Goal: Information Seeking & Learning: Check status

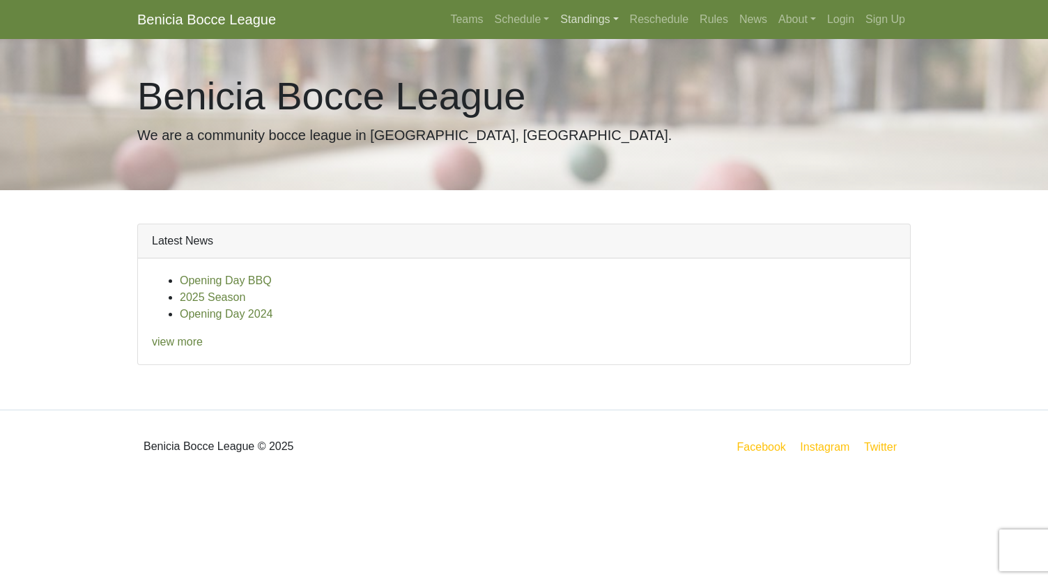
click at [564, 22] on link "Standings" at bounding box center [589, 20] width 69 height 28
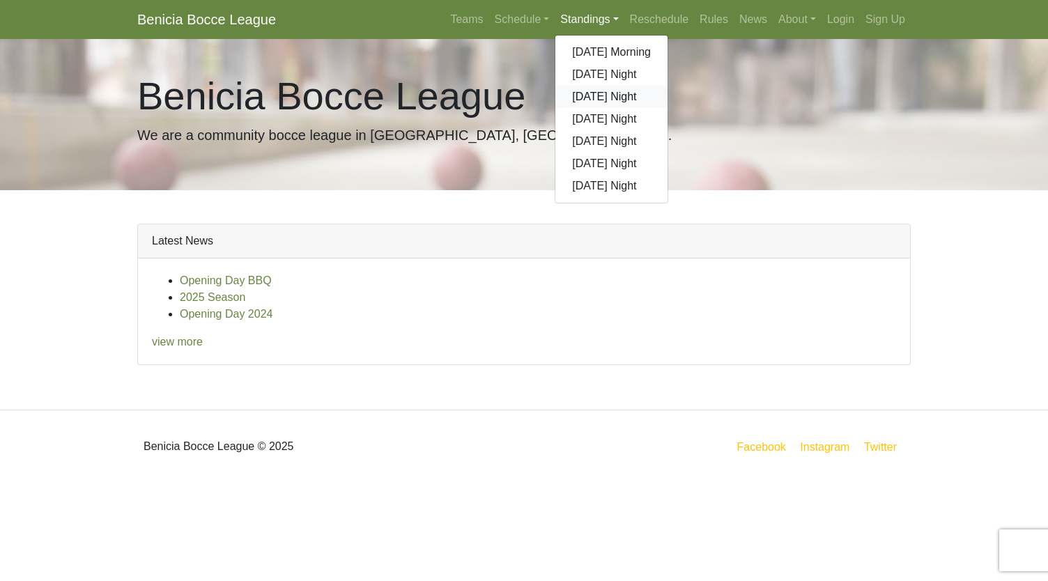
click at [586, 93] on link "[DATE] Night" at bounding box center [611, 97] width 112 height 22
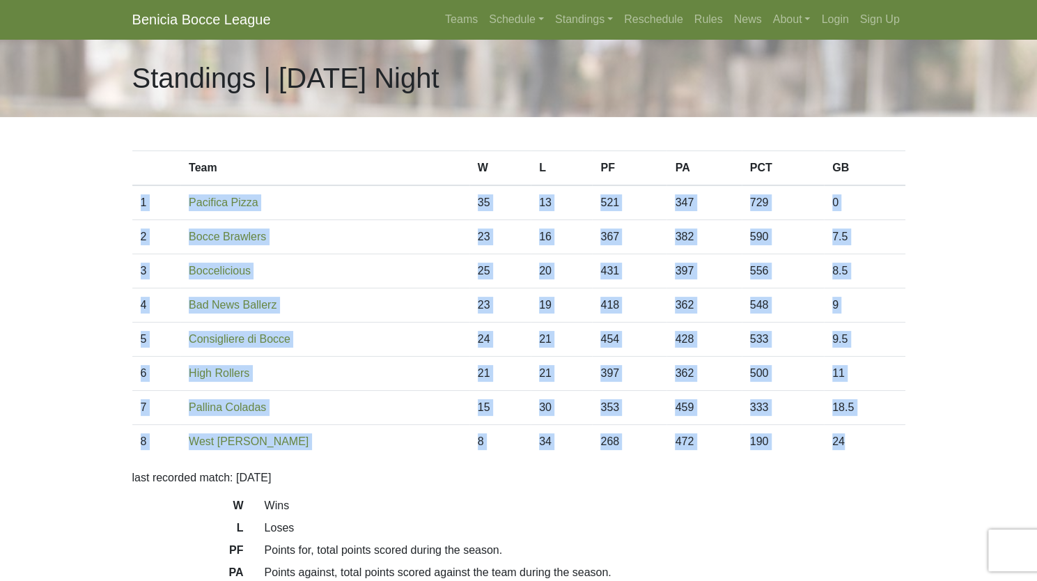
drag, startPoint x: 867, startPoint y: 444, endPoint x: 139, endPoint y: 210, distance: 764.8
click at [139, 210] on tbody "1 Pacifica Pizza 35 13 521 347 729 0 2 Bocce Brawlers 23 16 367 382 590 7.5 3 2…" at bounding box center [518, 321] width 773 height 273
copy tbody "1 Pacifica Pizza 35 13 521 347 729 0 2 Bocce Brawlers 23 16 367 382 590 7.5 3 B…"
click at [570, 22] on link "Standings" at bounding box center [584, 20] width 69 height 28
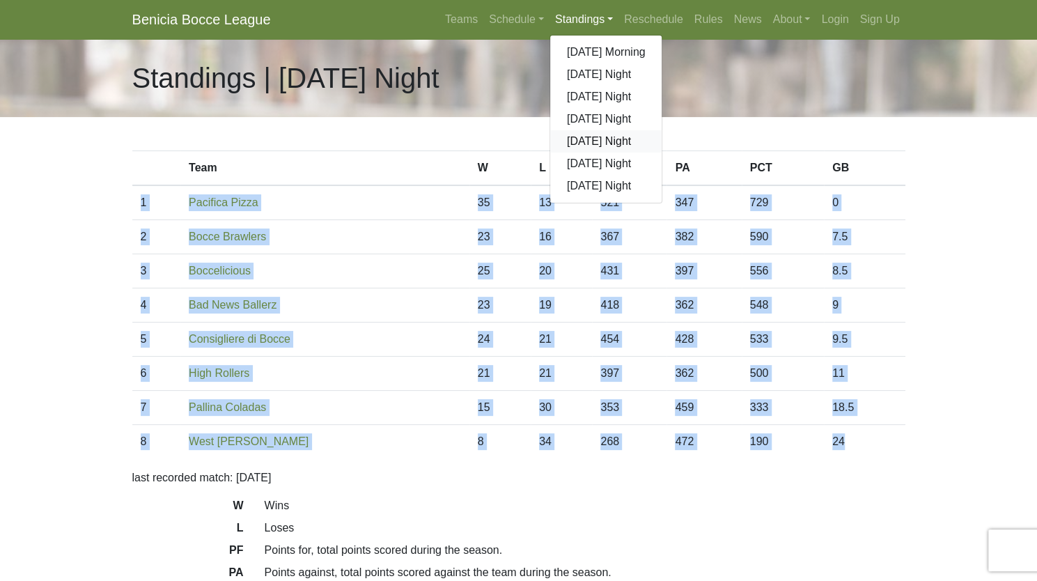
click at [592, 140] on link "[DATE] Night" at bounding box center [606, 141] width 112 height 22
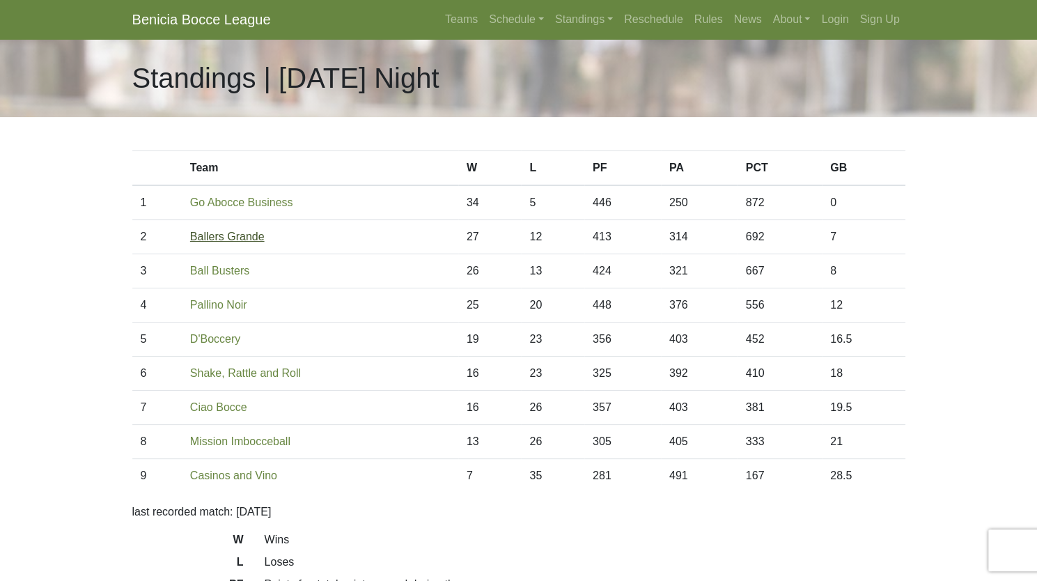
click at [224, 236] on link "Ballers Grande" at bounding box center [227, 237] width 75 height 12
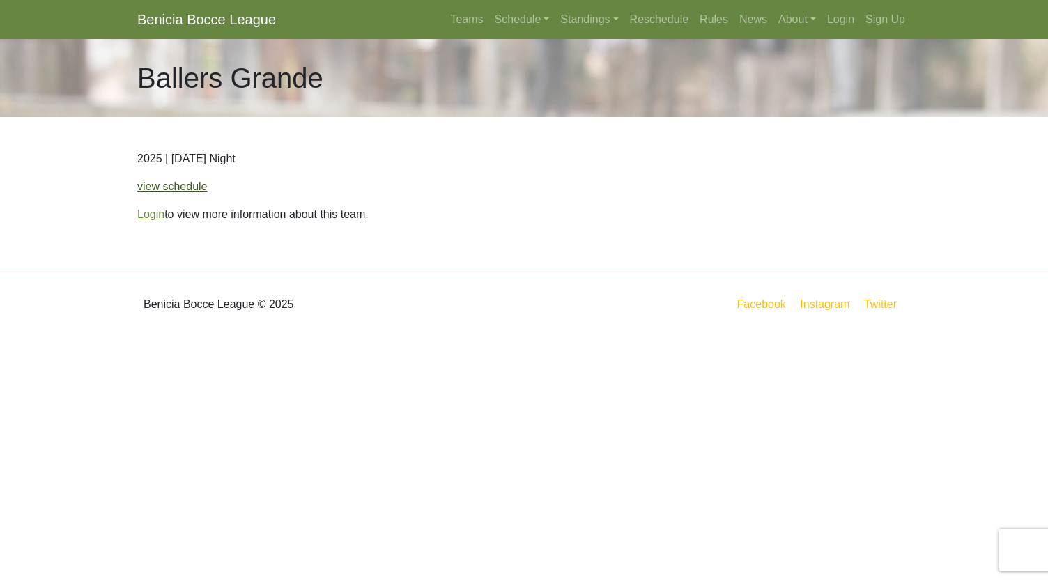
click at [178, 186] on link "view schedule" at bounding box center [172, 186] width 70 height 12
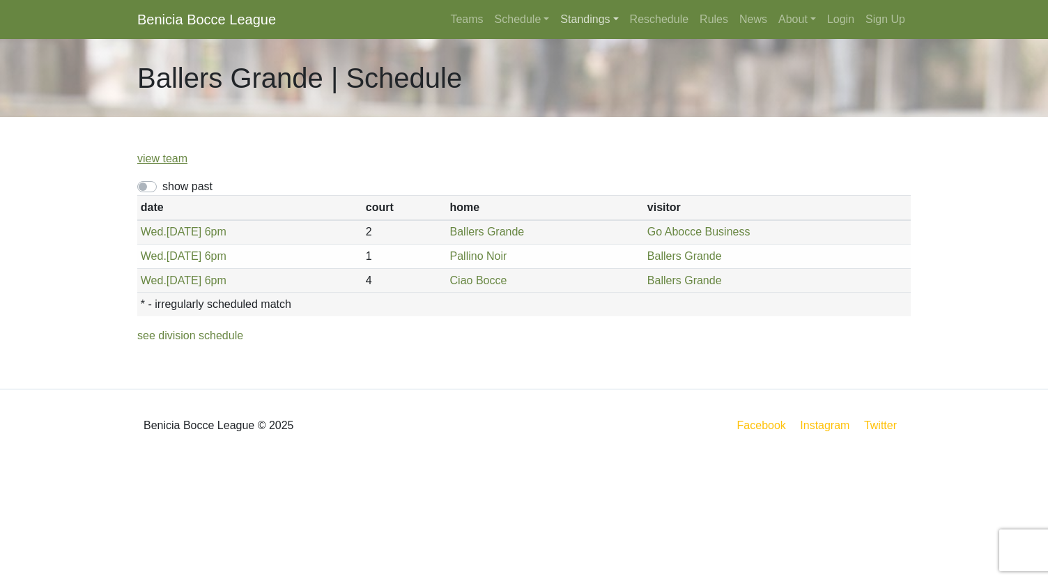
click at [595, 19] on link "Standings" at bounding box center [589, 20] width 69 height 28
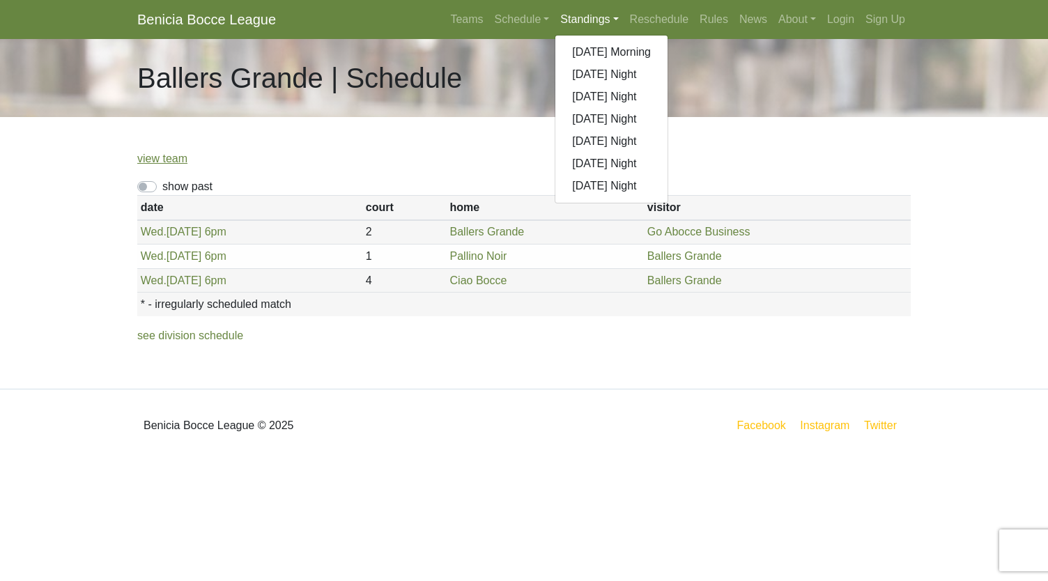
click at [88, 180] on body "Benicia Bocce League Teams Schedule Sunday Morning Sunday Night Monday Night Tu…" at bounding box center [524, 231] width 1048 height 462
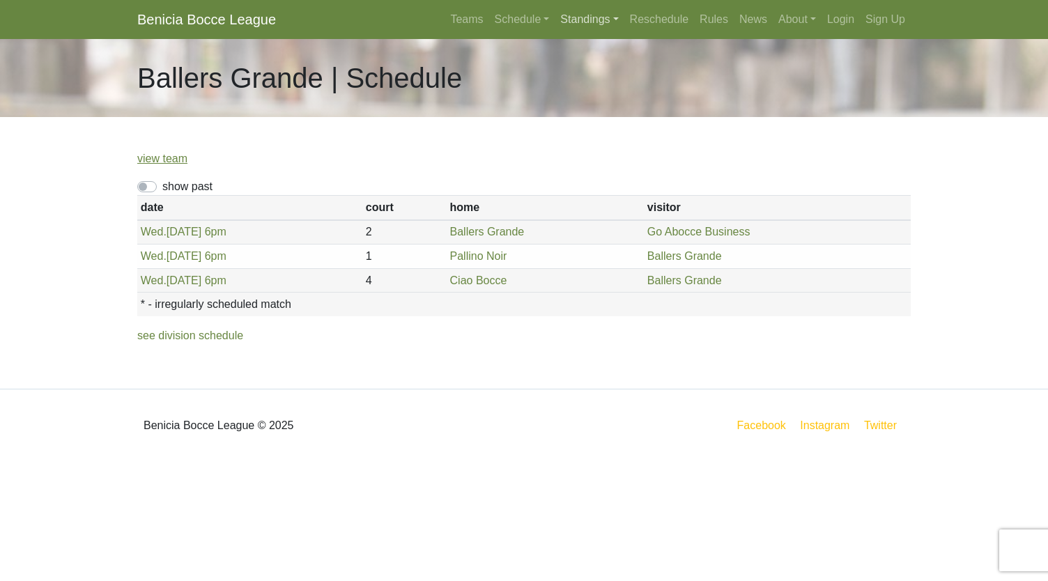
click at [596, 10] on link "Standings" at bounding box center [589, 20] width 69 height 28
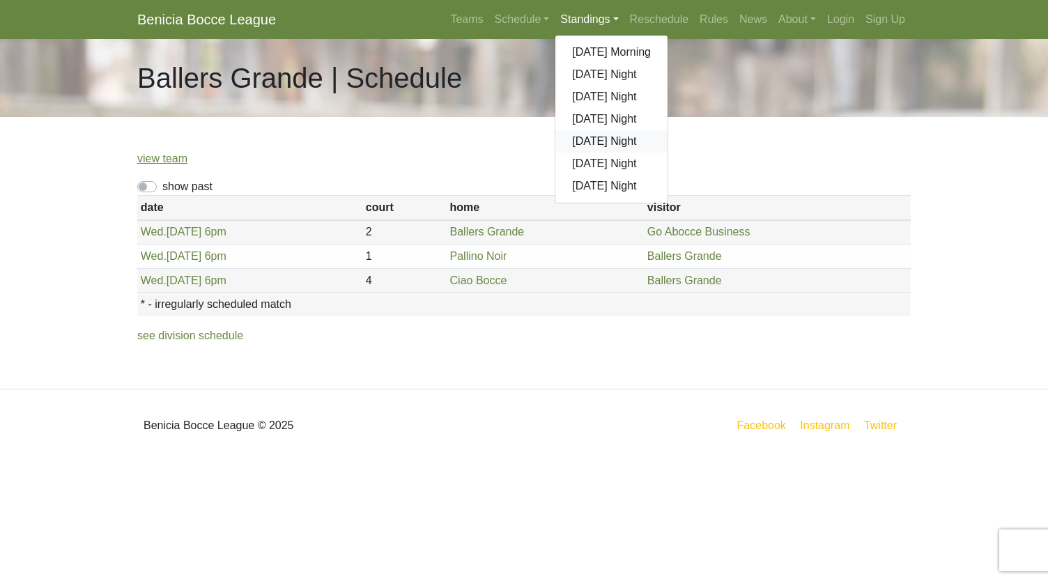
click at [587, 141] on link "[DATE] Night" at bounding box center [611, 141] width 112 height 22
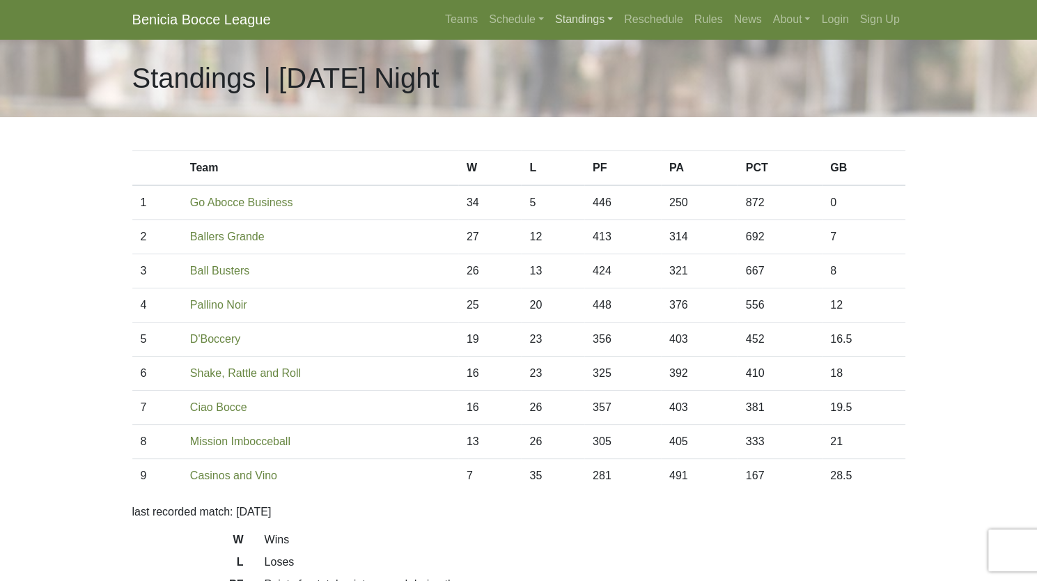
click at [594, 22] on link "Standings" at bounding box center [584, 20] width 69 height 28
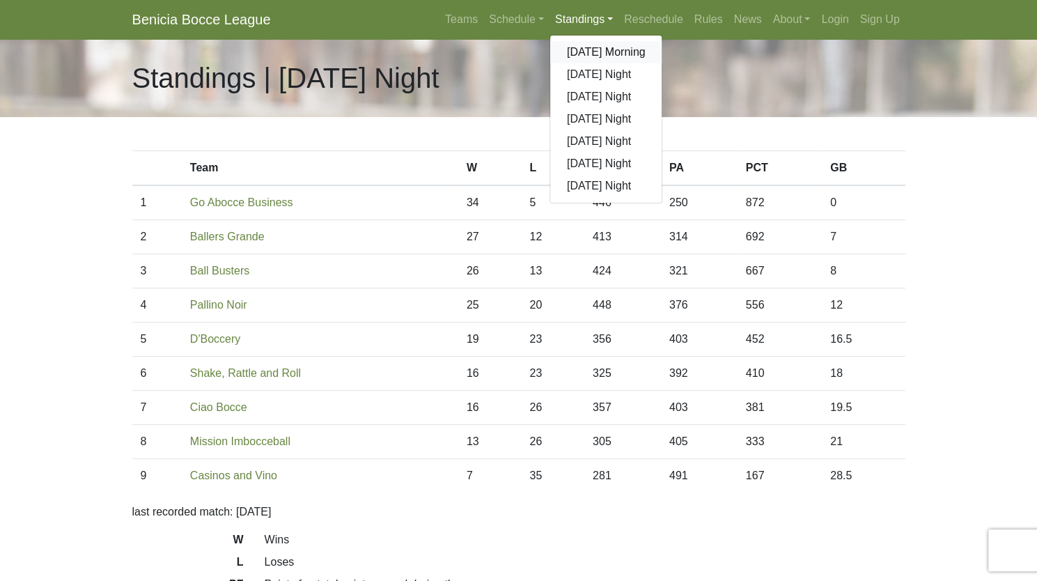
click at [595, 51] on link "[DATE] Morning" at bounding box center [606, 52] width 112 height 22
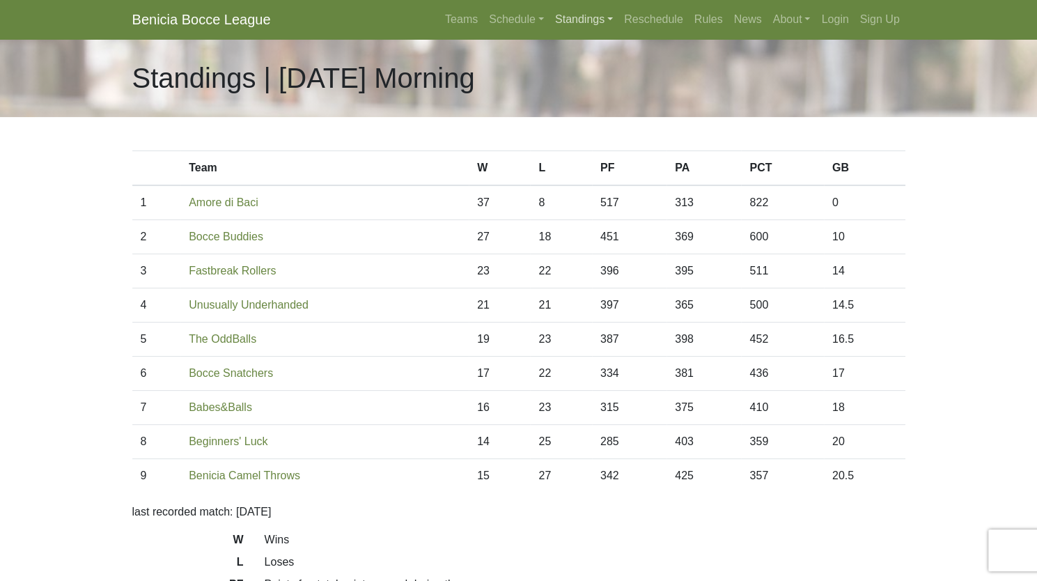
click at [576, 18] on link "Standings" at bounding box center [584, 20] width 69 height 28
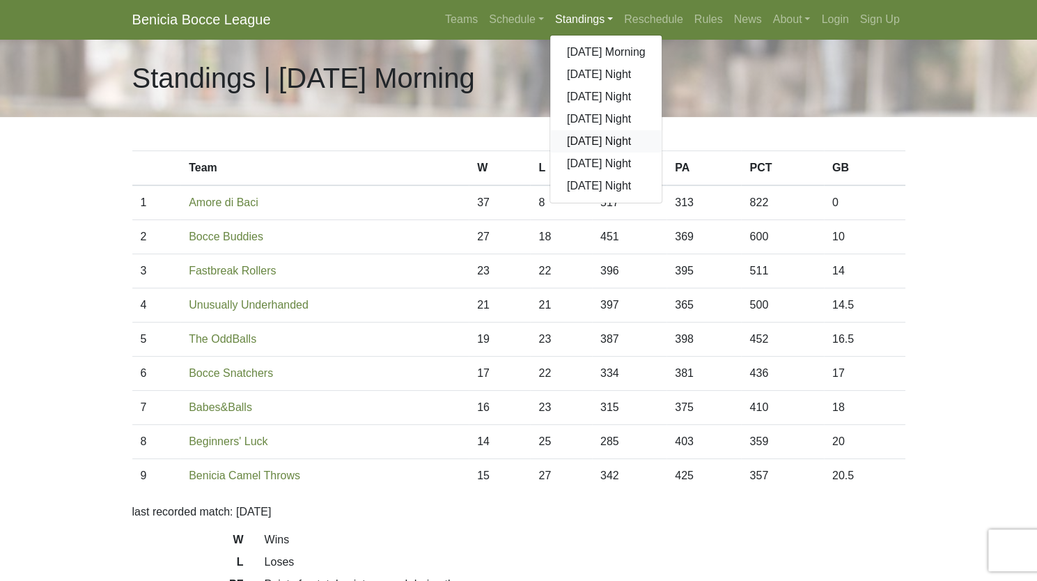
click at [593, 141] on link "[DATE] Night" at bounding box center [606, 141] width 112 height 22
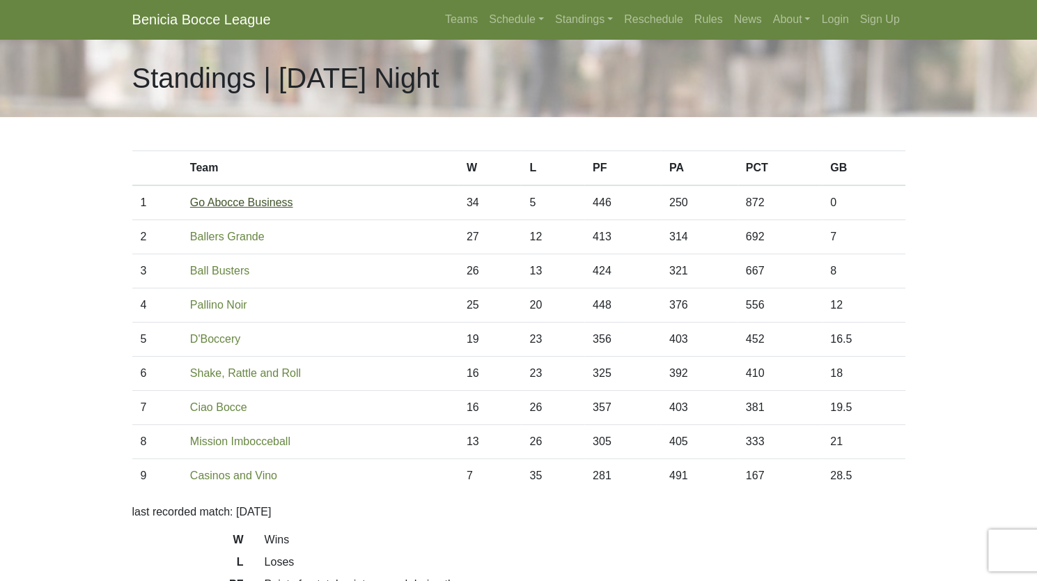
click at [251, 199] on link "Go Abocce Business" at bounding box center [241, 202] width 103 height 12
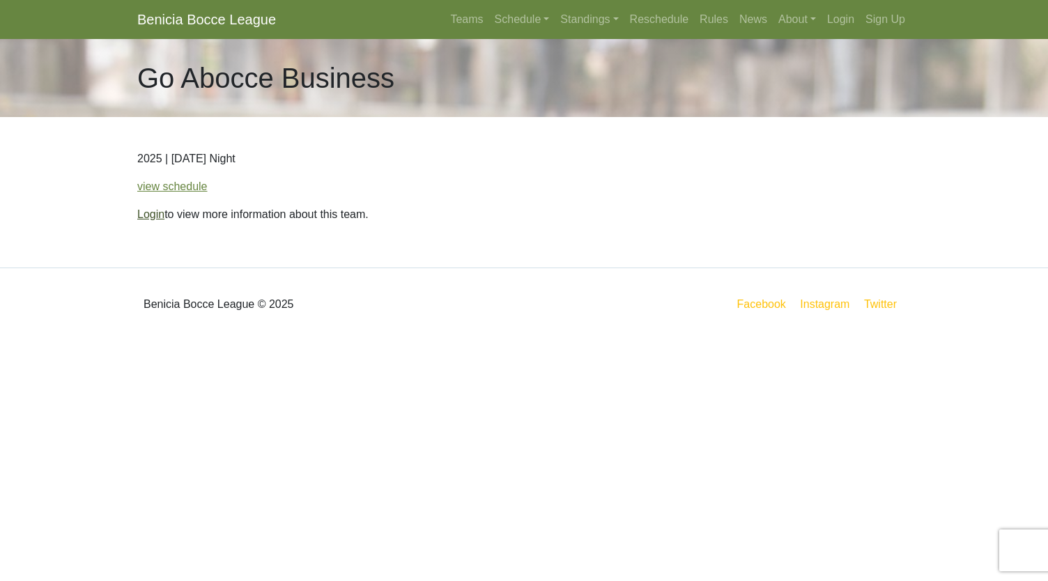
click at [146, 219] on link "Login" at bounding box center [150, 214] width 27 height 12
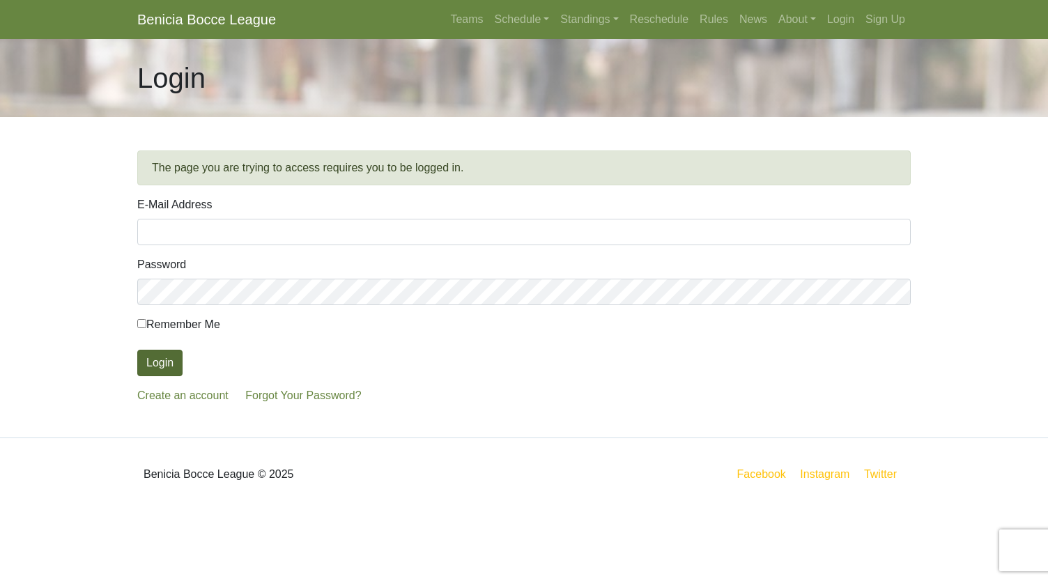
type input "[EMAIL_ADDRESS][DOMAIN_NAME]"
click at [164, 367] on button "Login" at bounding box center [159, 363] width 45 height 26
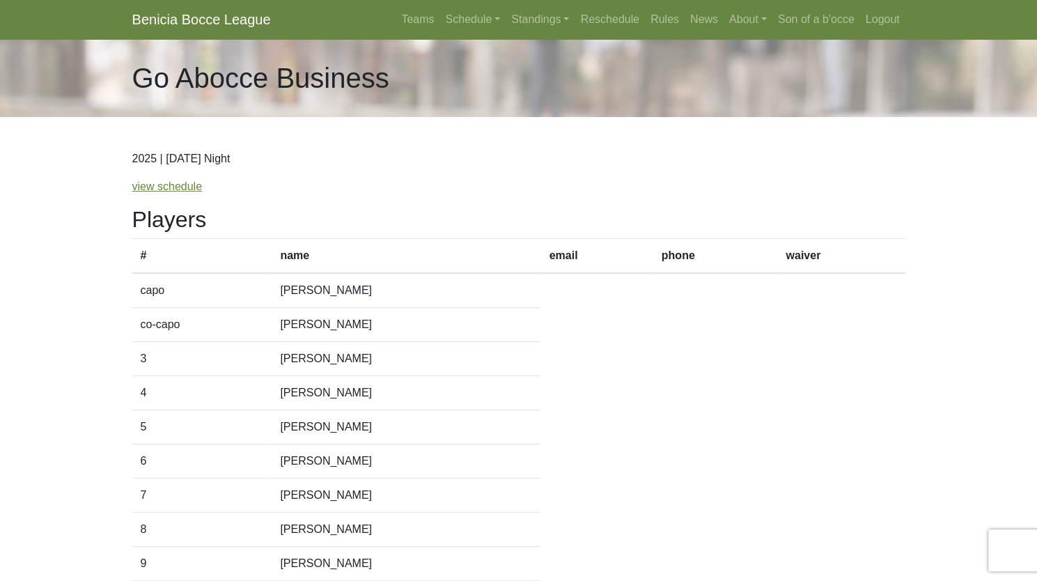
scroll to position [149, 0]
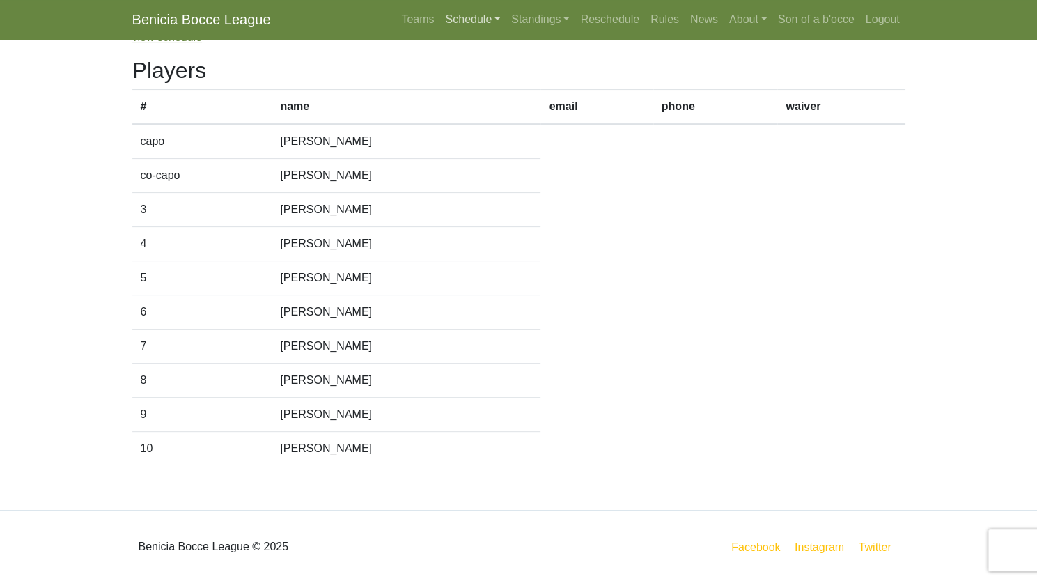
click at [481, 22] on link "Schedule" at bounding box center [473, 20] width 66 height 28
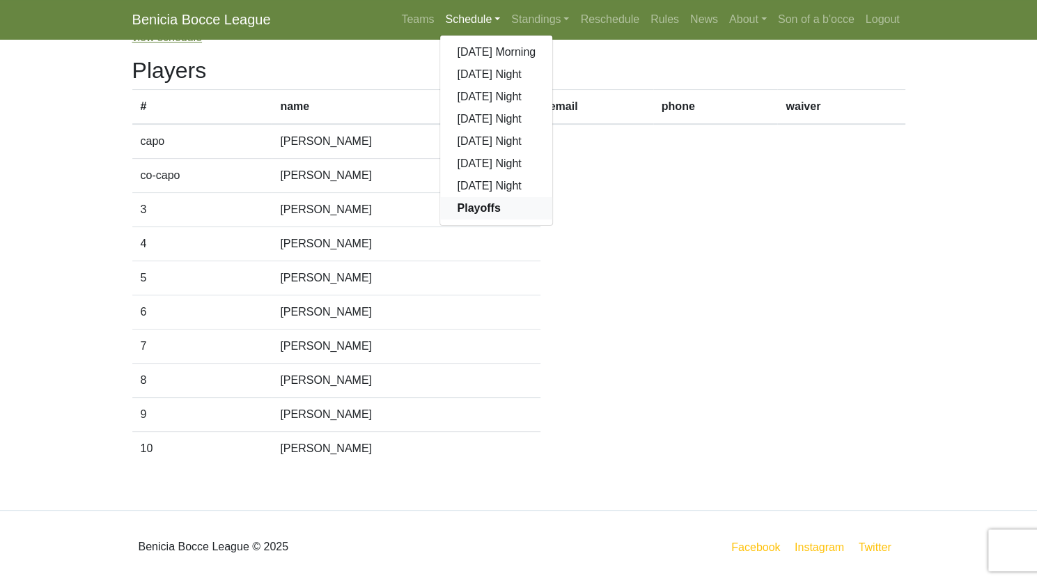
click at [478, 216] on link "Playoffs" at bounding box center [496, 208] width 112 height 22
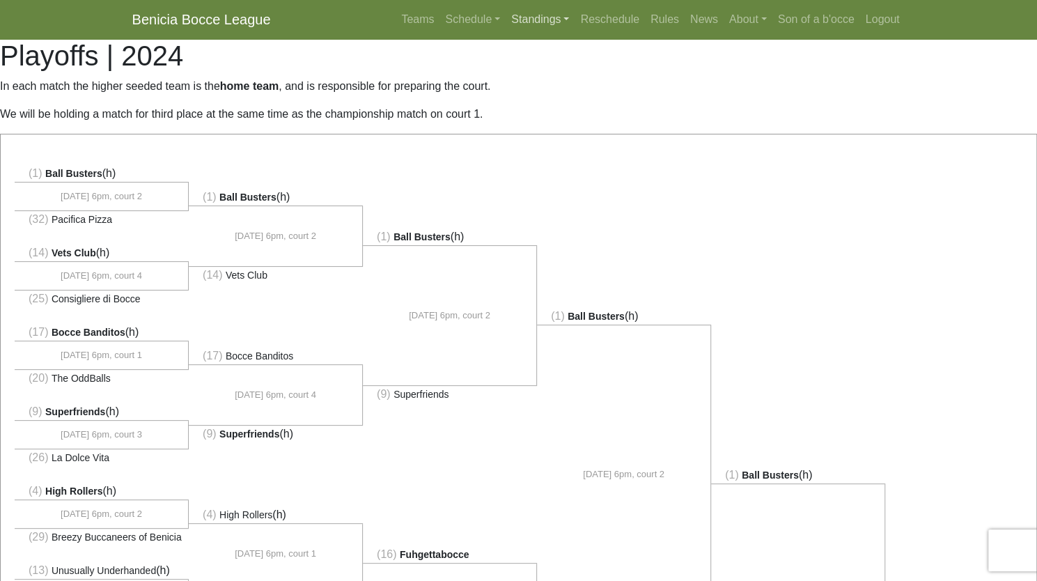
click at [538, 17] on link "Standings" at bounding box center [540, 20] width 69 height 28
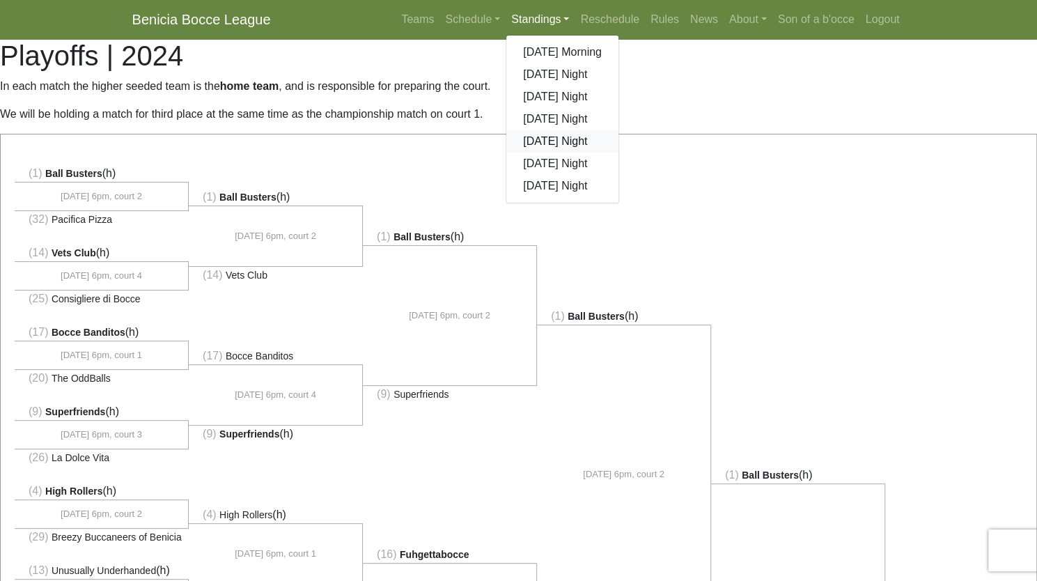
click at [547, 139] on link "[DATE] Night" at bounding box center [563, 141] width 112 height 22
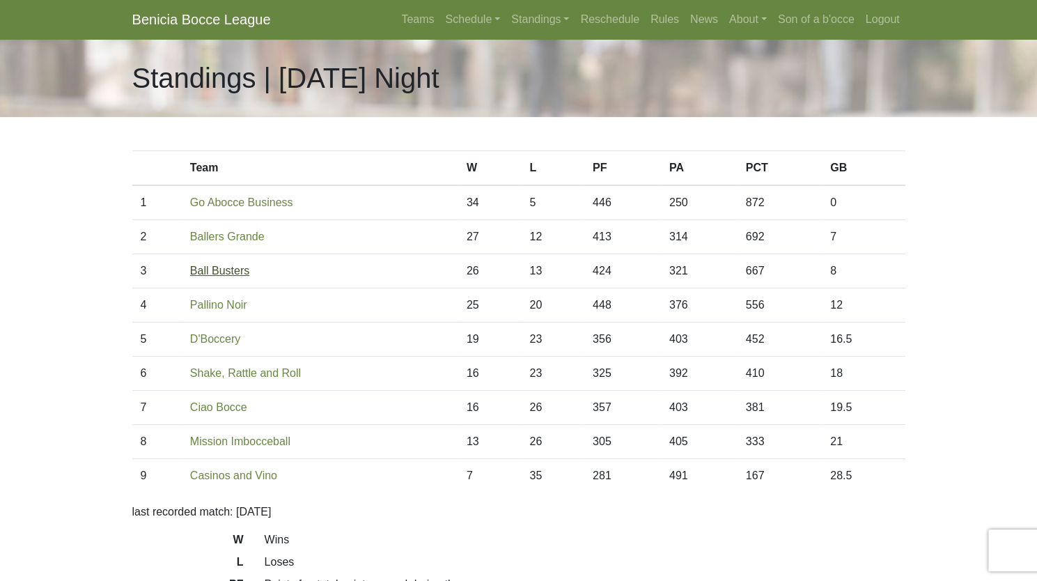
click at [200, 272] on link "Ball Busters" at bounding box center [219, 271] width 59 height 12
click at [535, 23] on link "Standings" at bounding box center [540, 20] width 69 height 28
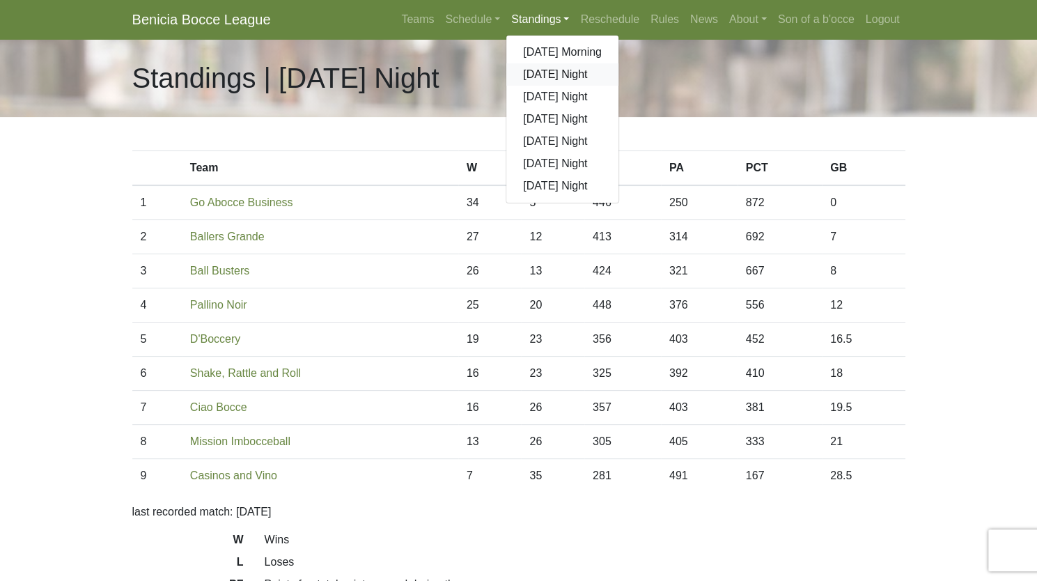
click at [550, 70] on link "[DATE] Night" at bounding box center [563, 74] width 112 height 22
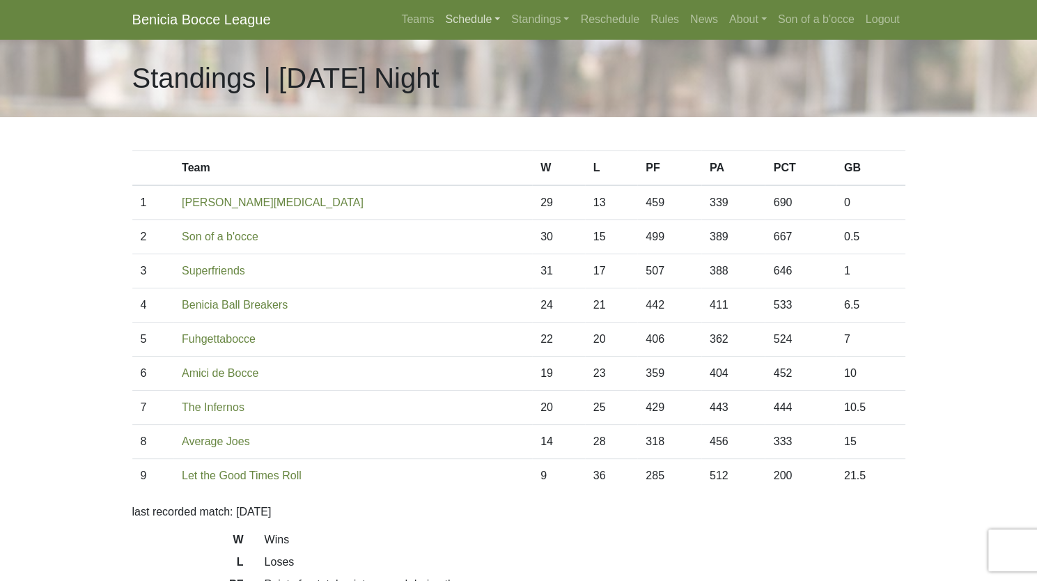
click at [461, 15] on link "Schedule" at bounding box center [473, 20] width 66 height 28
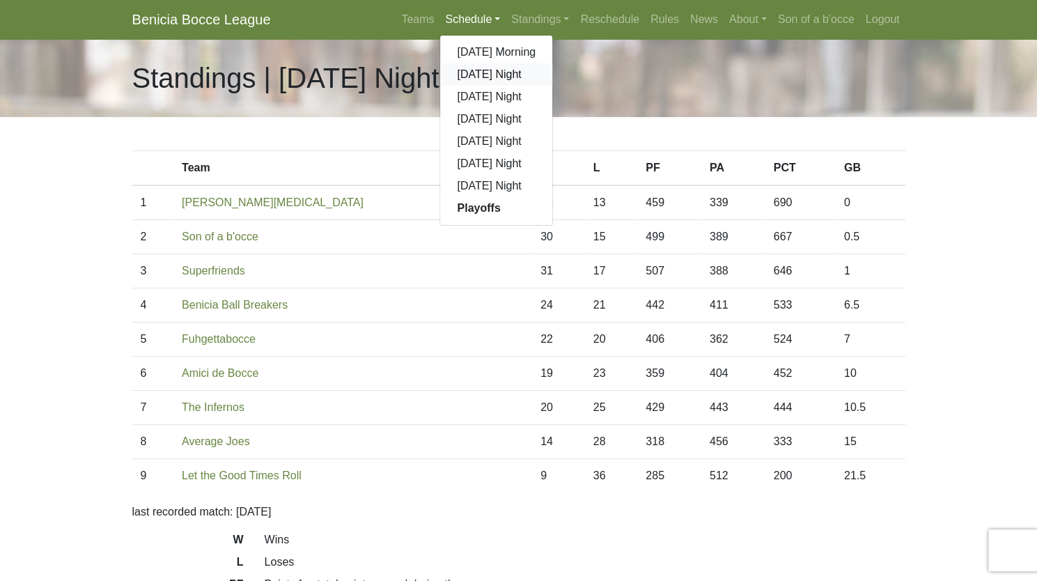
click at [467, 73] on link "[DATE] Night" at bounding box center [496, 74] width 112 height 22
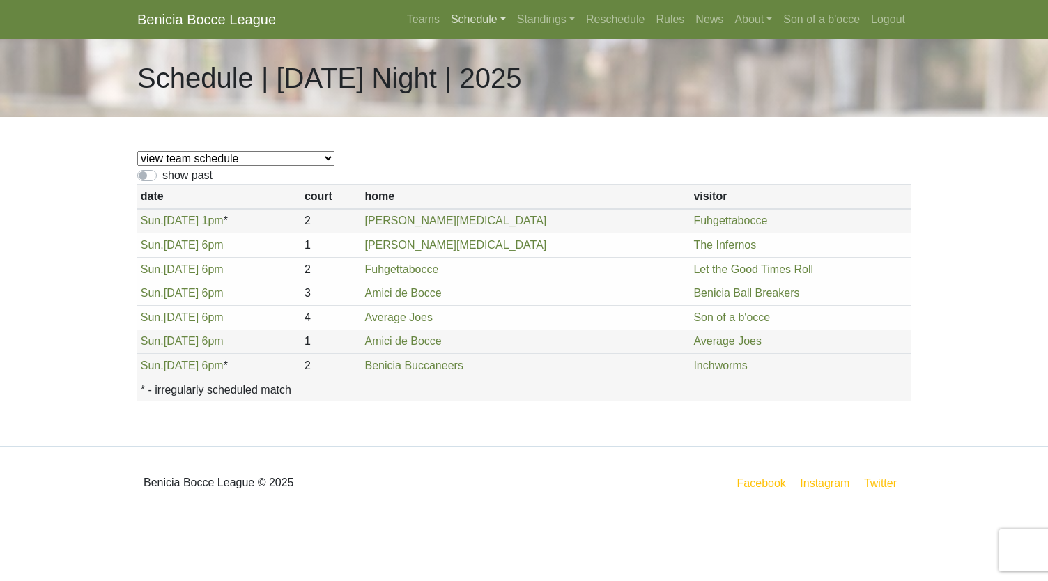
click at [486, 23] on link "Schedule" at bounding box center [478, 20] width 66 height 28
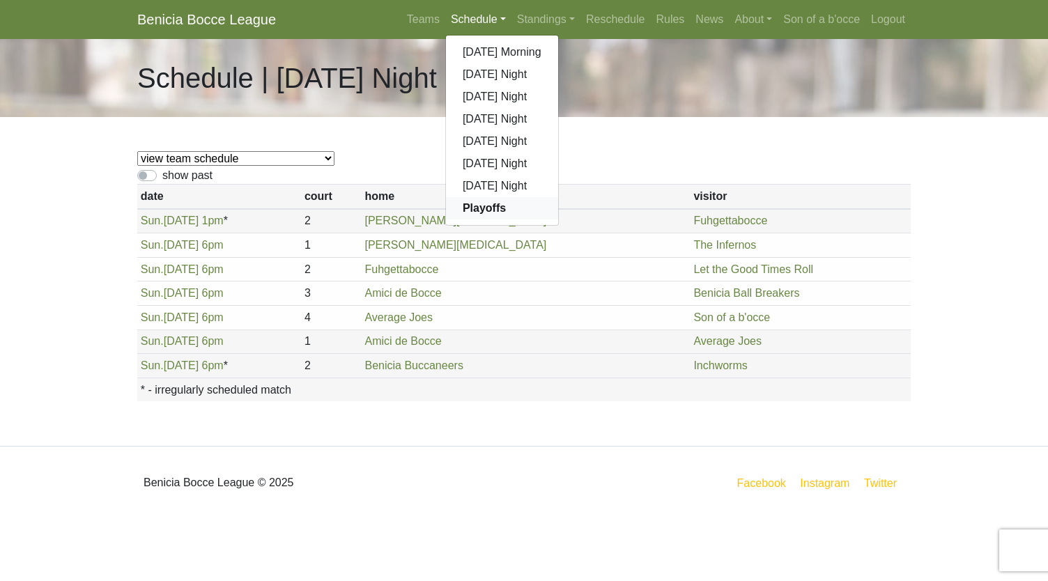
click at [481, 210] on strong "Playoffs" at bounding box center [484, 208] width 43 height 12
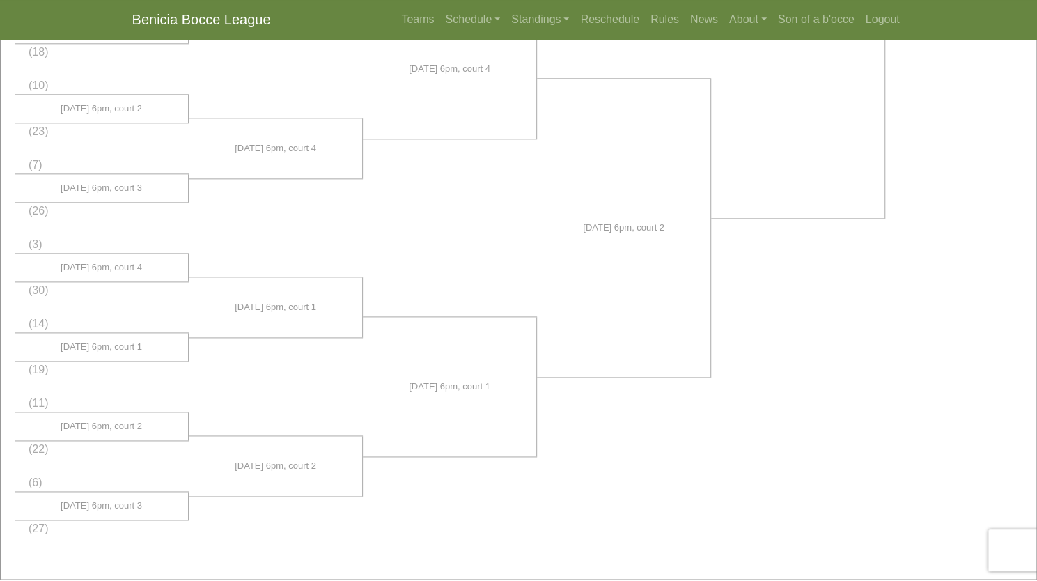
scroll to position [929, 0]
click at [564, 16] on link "Standings" at bounding box center [540, 20] width 69 height 28
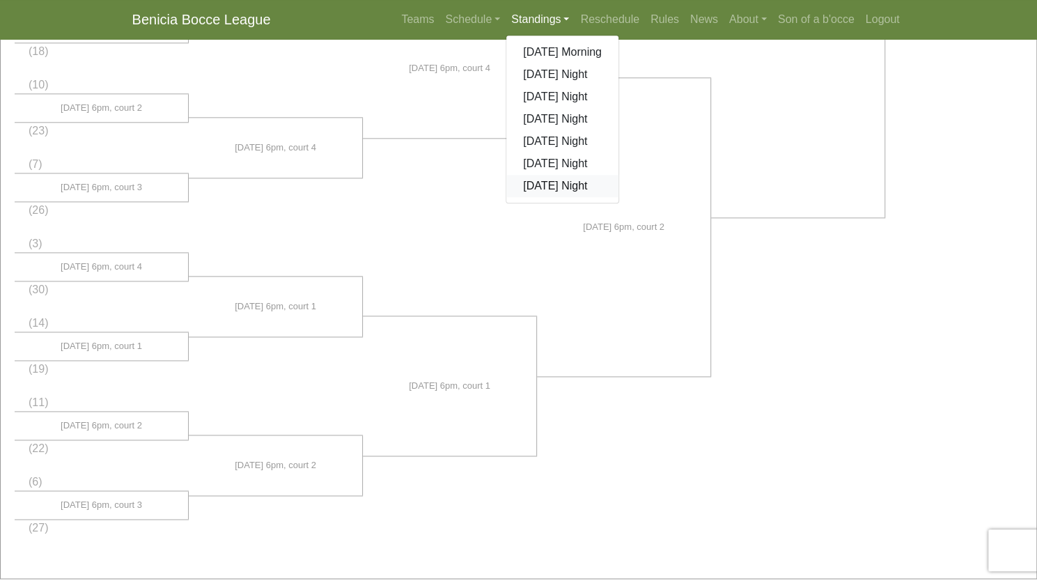
click at [543, 184] on link "[DATE] Night" at bounding box center [563, 186] width 112 height 22
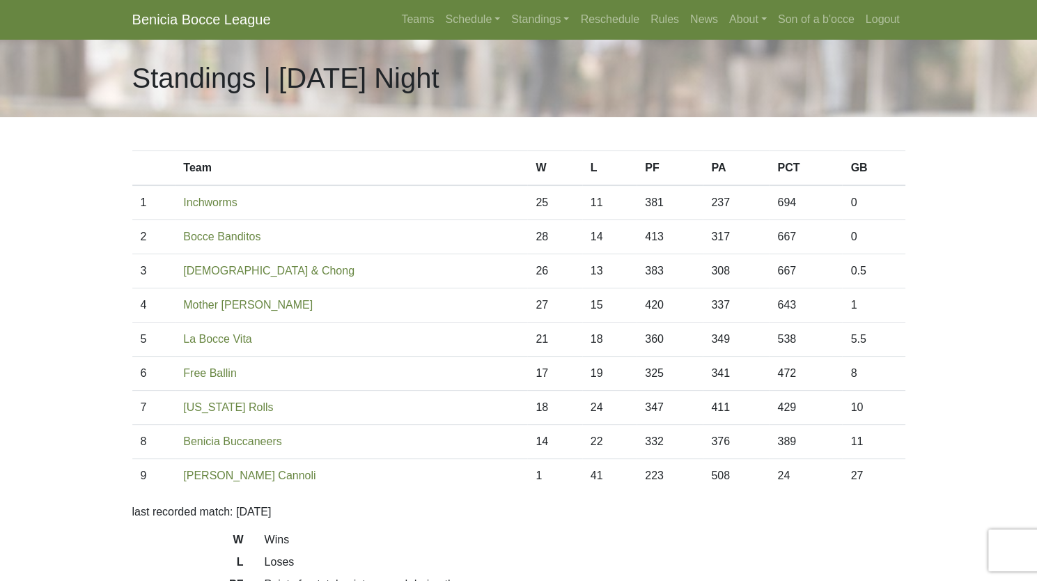
click at [78, 301] on body "Benicia Bocce League Teams Schedule [DATE] Morning [DATE] Night [DATE] Night [D…" at bounding box center [518, 391] width 1037 height 783
click at [237, 304] on link "Mother [PERSON_NAME]" at bounding box center [248, 305] width 130 height 12
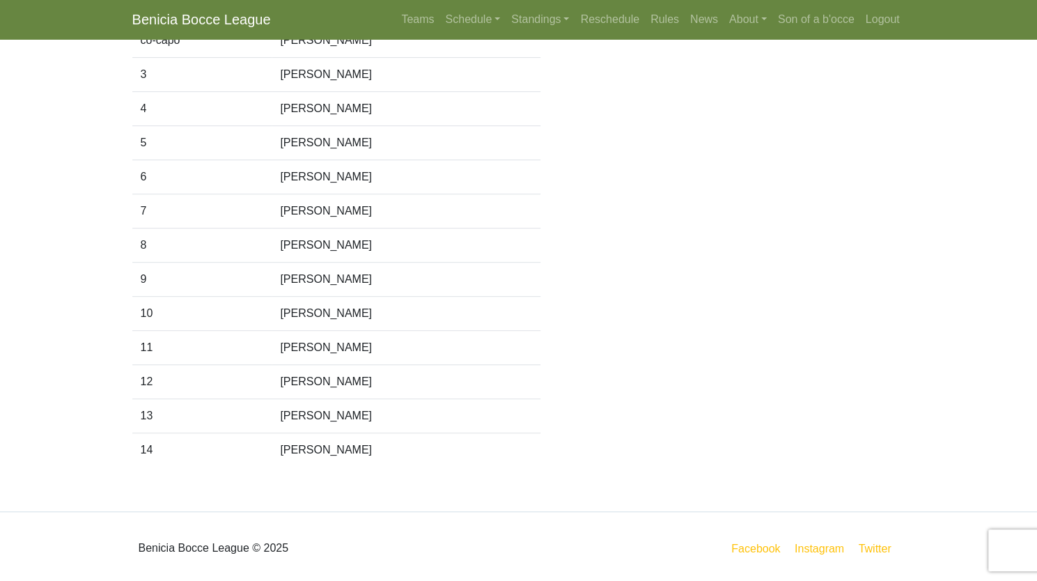
scroll to position [99, 0]
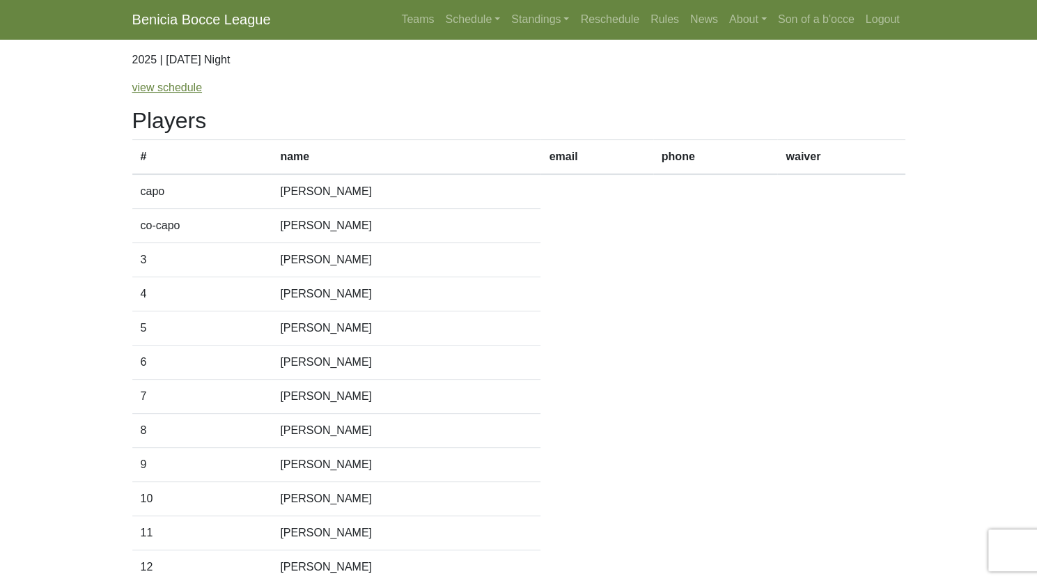
drag, startPoint x: 376, startPoint y: 195, endPoint x: 284, endPoint y: 194, distance: 92.0
click at [284, 194] on td "Maureen Simpson" at bounding box center [406, 191] width 269 height 35
copy td "Maureen Simpson"
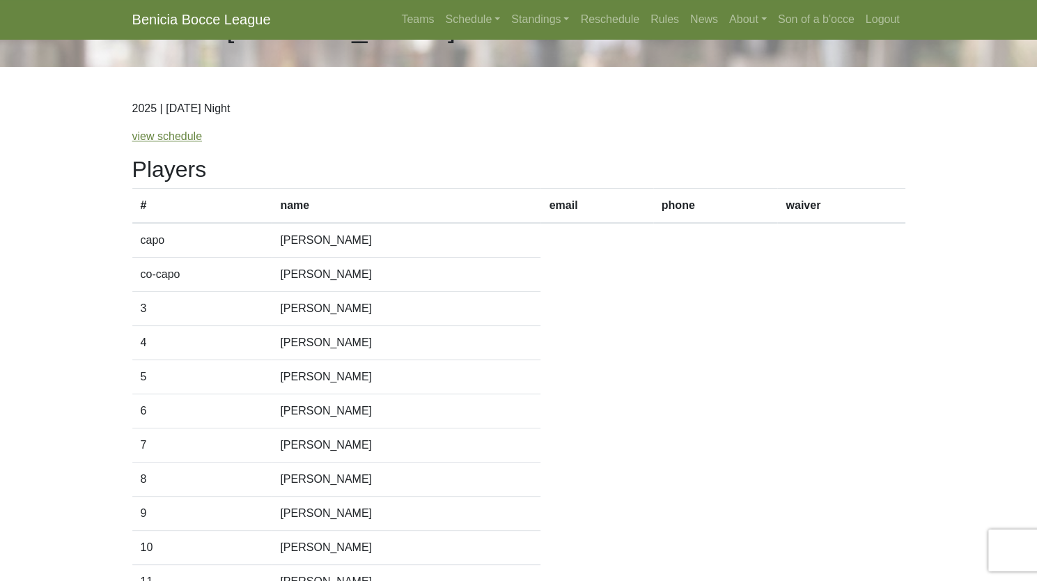
scroll to position [0, 0]
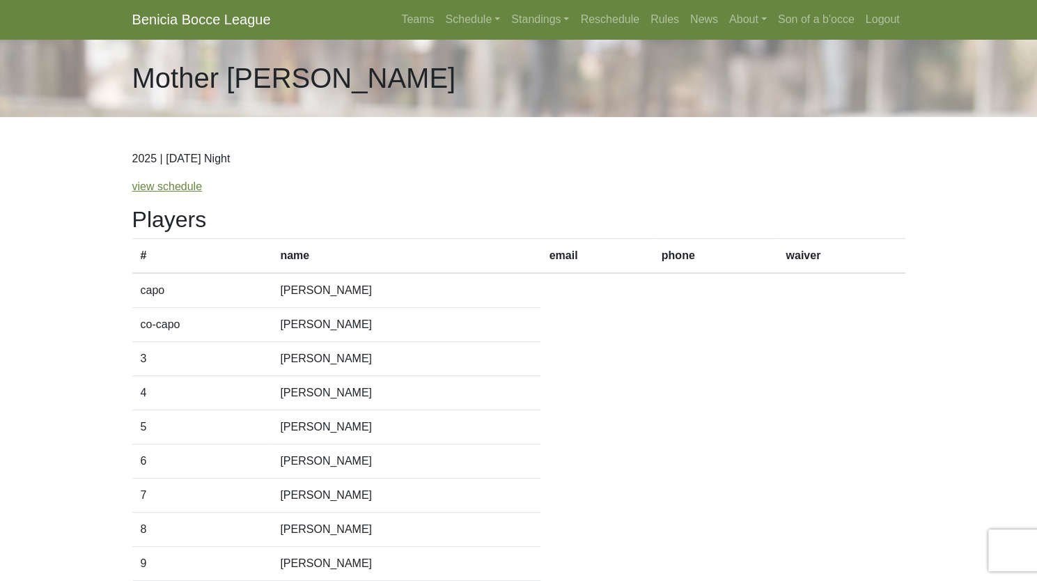
click at [187, 18] on link "Benicia Bocce League" at bounding box center [201, 20] width 139 height 28
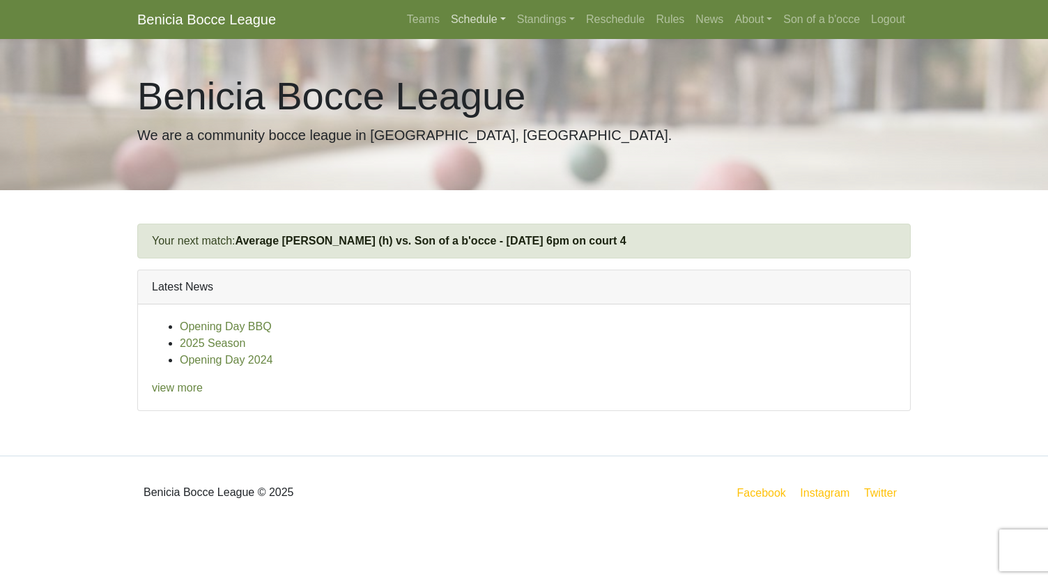
click at [491, 22] on link "Schedule" at bounding box center [478, 20] width 66 height 28
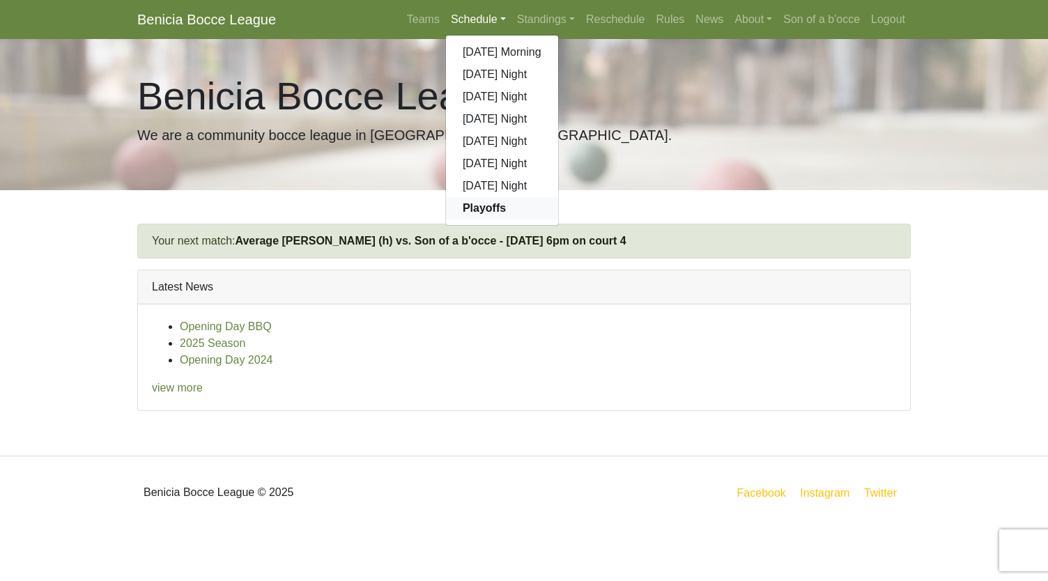
click at [477, 213] on strong "Playoffs" at bounding box center [484, 208] width 43 height 12
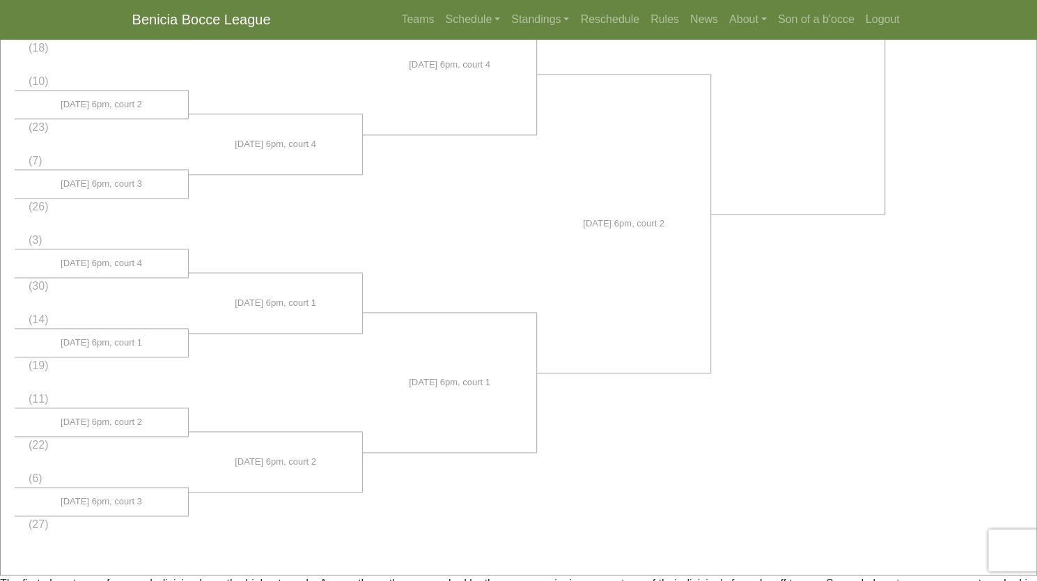
scroll to position [1063, 0]
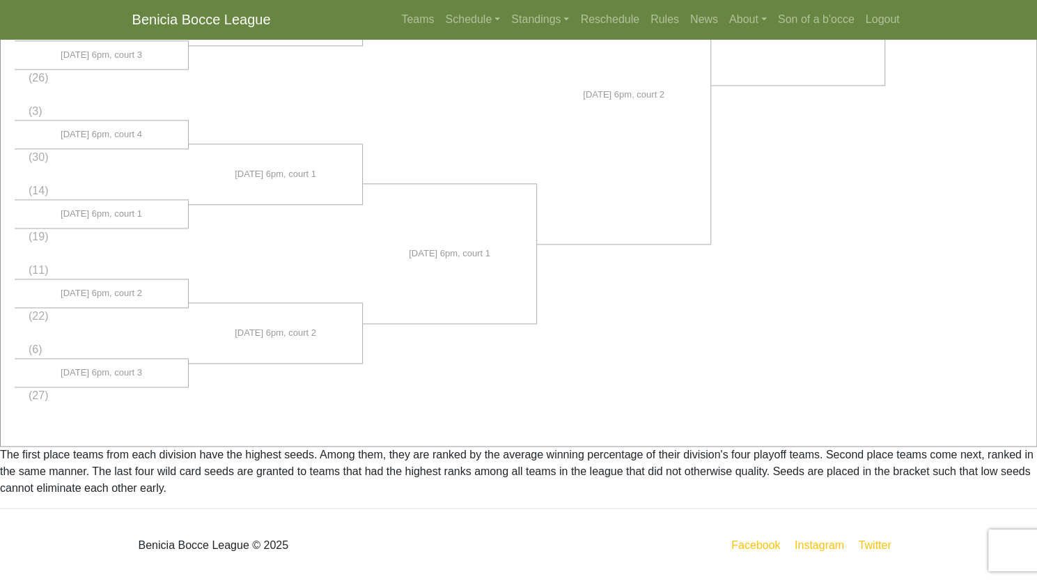
click at [42, 311] on span "(22)" at bounding box center [39, 316] width 20 height 12
click at [479, 21] on link "Schedule" at bounding box center [473, 20] width 66 height 28
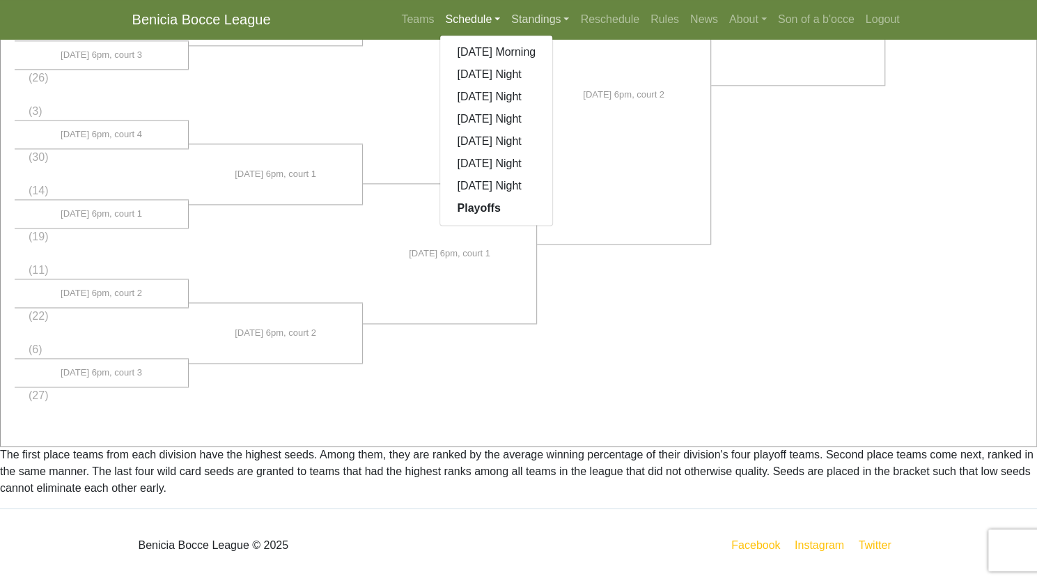
click at [530, 21] on link "Standings" at bounding box center [540, 20] width 69 height 28
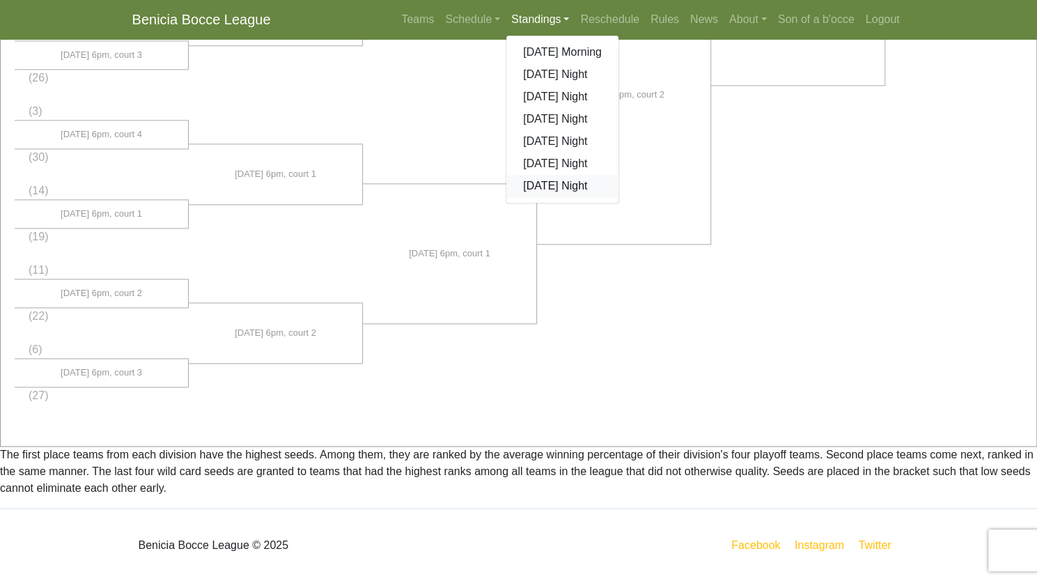
click at [527, 188] on link "[DATE] Night" at bounding box center [563, 186] width 112 height 22
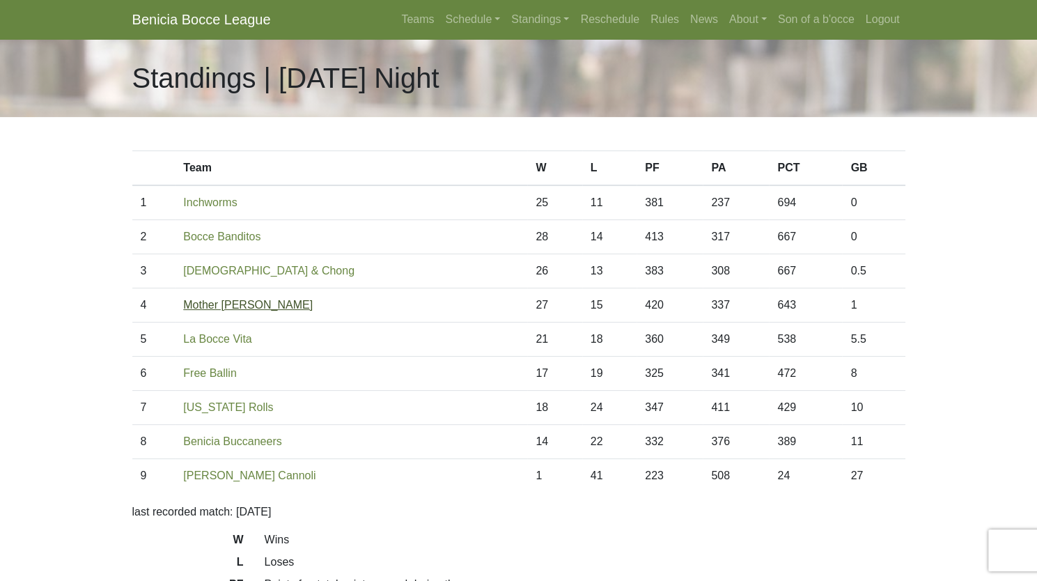
click at [225, 307] on link "Mother [PERSON_NAME]" at bounding box center [248, 305] width 130 height 12
click at [74, 235] on body "Benicia Bocce League Teams Schedule [DATE] Morning [DATE] Night [DATE] Night [D…" at bounding box center [518, 391] width 1037 height 783
click at [334, 337] on td "La Bocce Vita" at bounding box center [351, 340] width 353 height 34
click at [67, 272] on body "Benicia Bocce League Teams Schedule Sunday Morning Sunday Night Monday Night Tu…" at bounding box center [518, 391] width 1037 height 783
click at [537, 24] on link "Standings" at bounding box center [540, 20] width 69 height 28
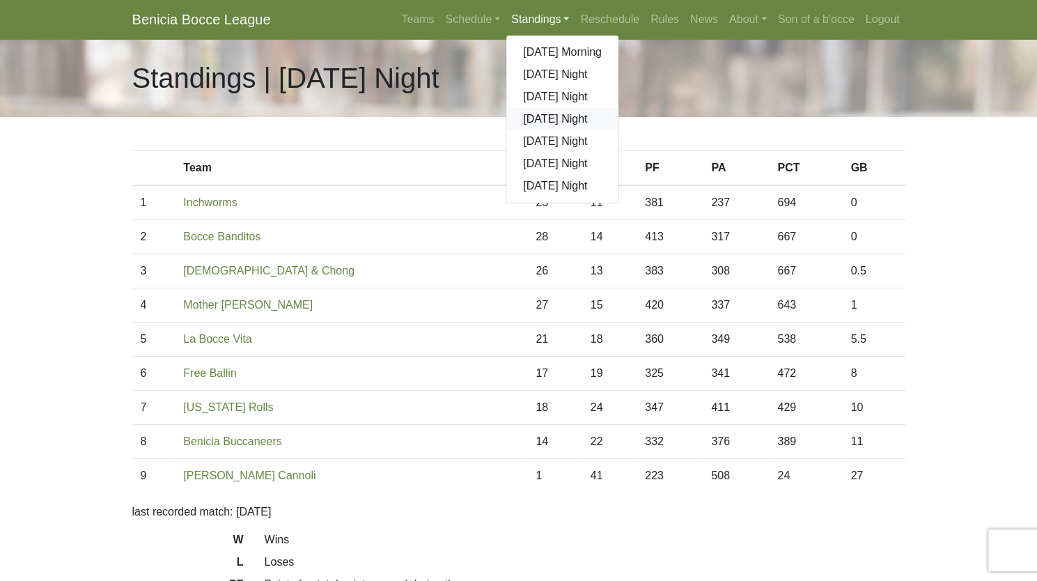
click at [546, 113] on link "[DATE] Night" at bounding box center [563, 119] width 112 height 22
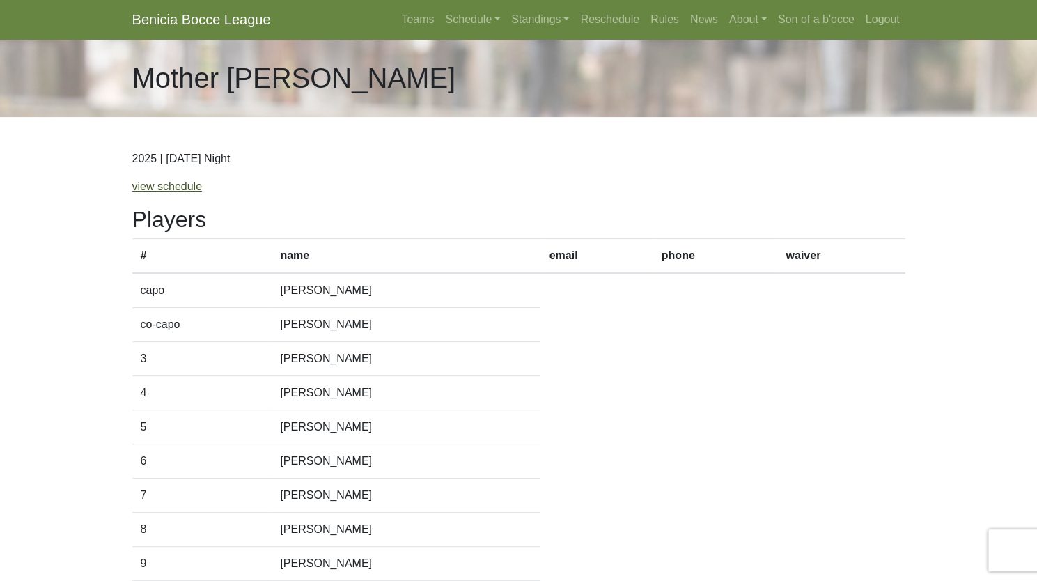
click at [173, 187] on link "view schedule" at bounding box center [167, 186] width 70 height 12
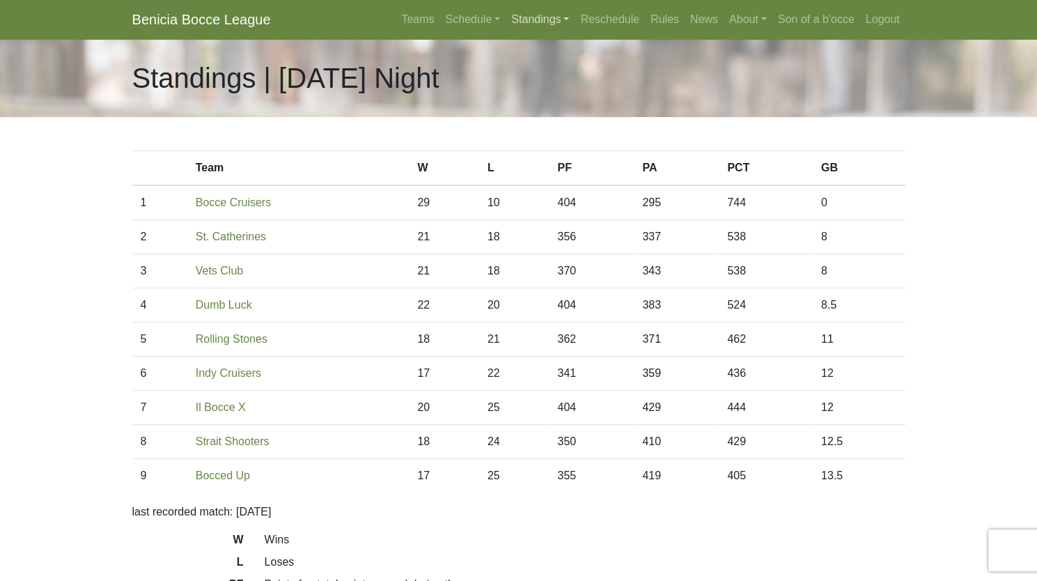
click at [553, 23] on link "Standings" at bounding box center [540, 20] width 69 height 28
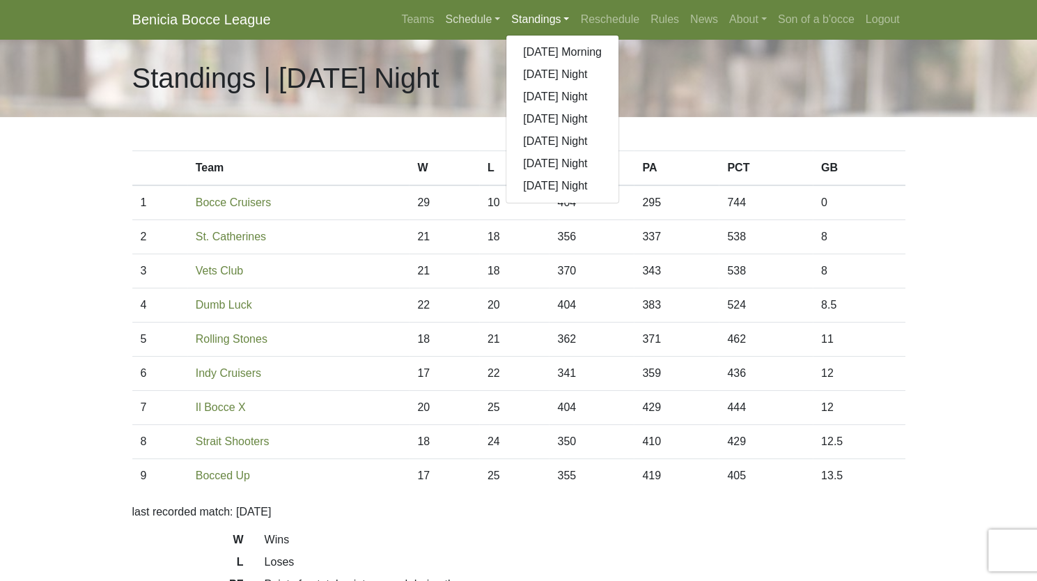
click at [492, 22] on link "Schedule" at bounding box center [473, 20] width 66 height 28
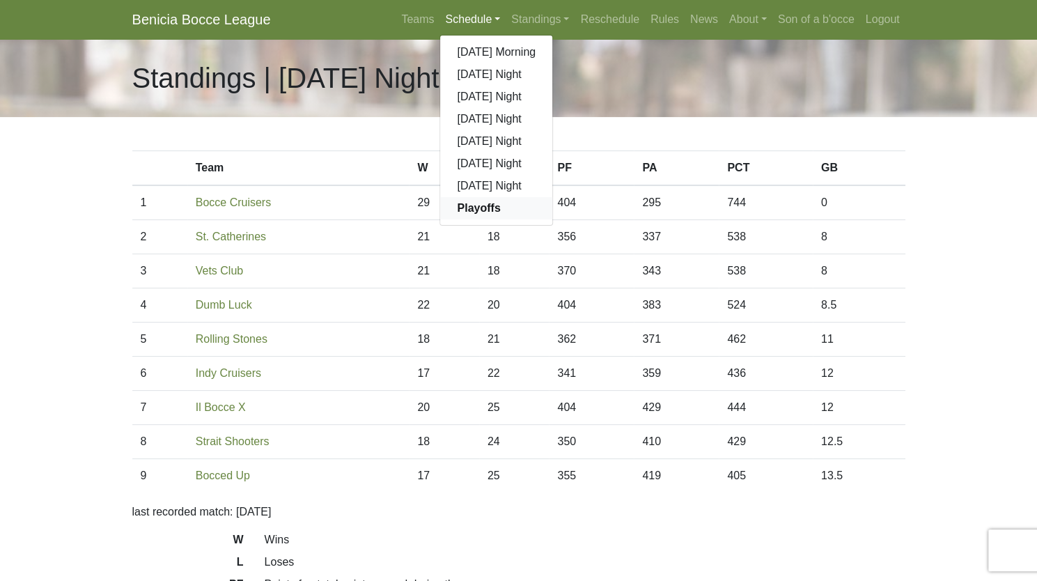
click at [471, 213] on strong "Playoffs" at bounding box center [478, 208] width 43 height 12
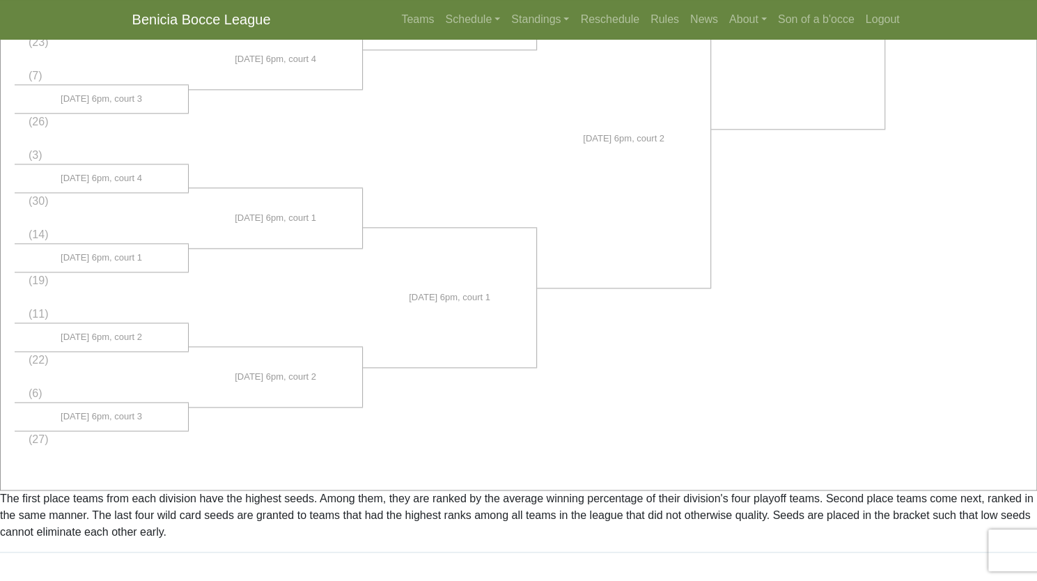
scroll to position [1063, 0]
